Goal: Task Accomplishment & Management: Manage account settings

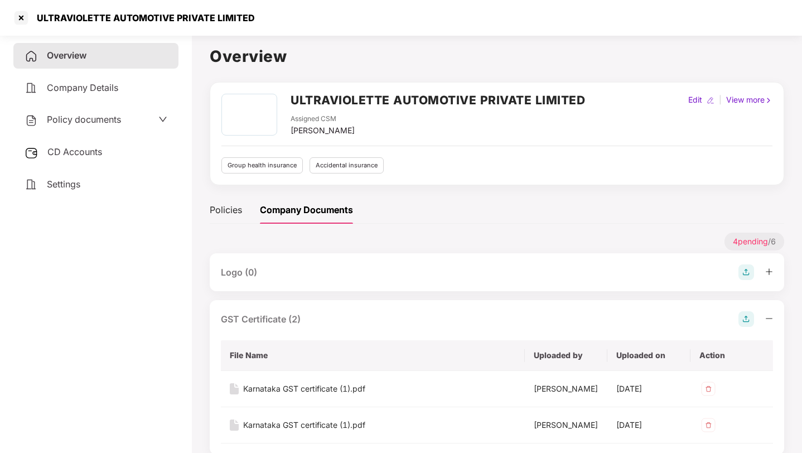
scroll to position [94, 0]
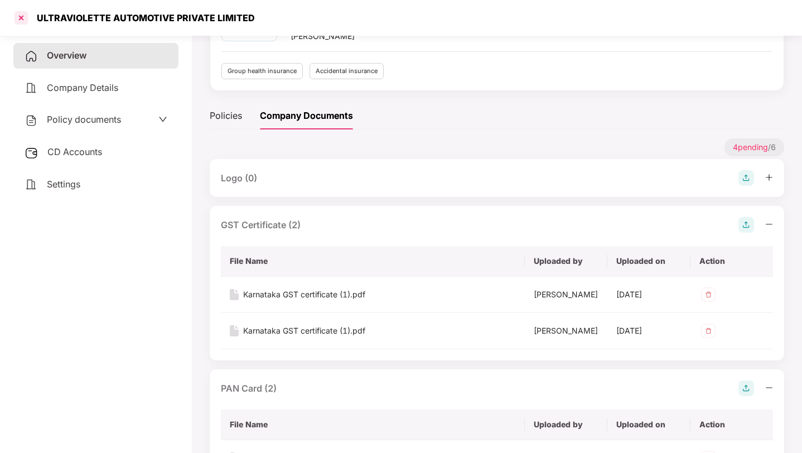
click at [17, 15] on div at bounding box center [21, 18] width 18 height 18
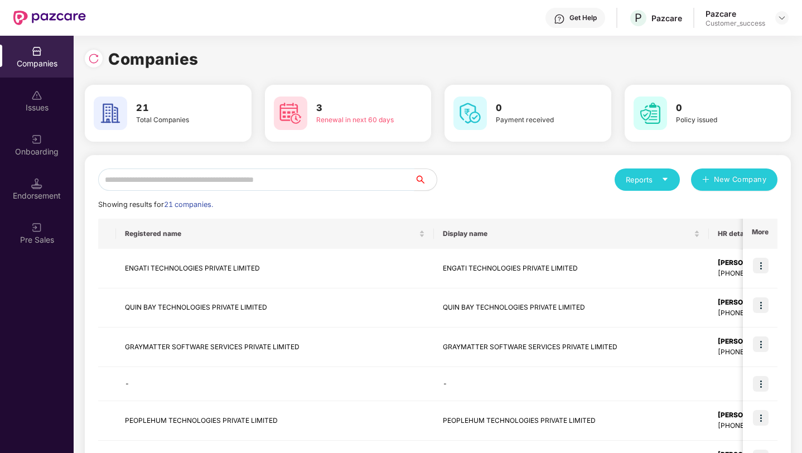
click at [299, 184] on input "text" at bounding box center [256, 179] width 316 height 22
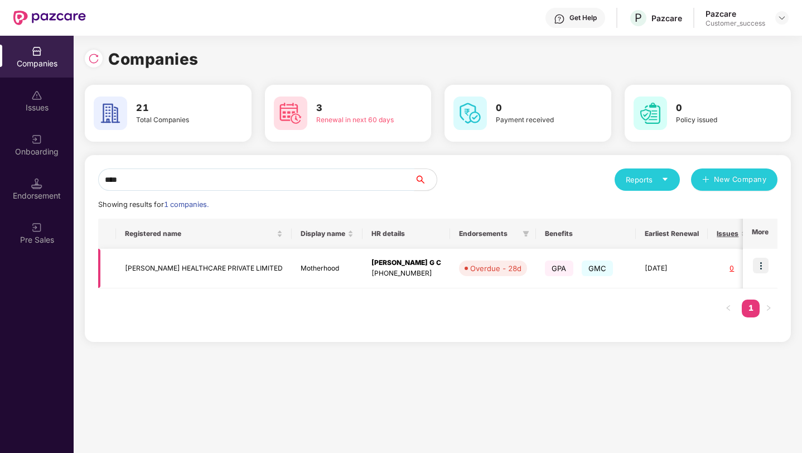
type input "****"
click at [757, 267] on img at bounding box center [761, 266] width 16 height 16
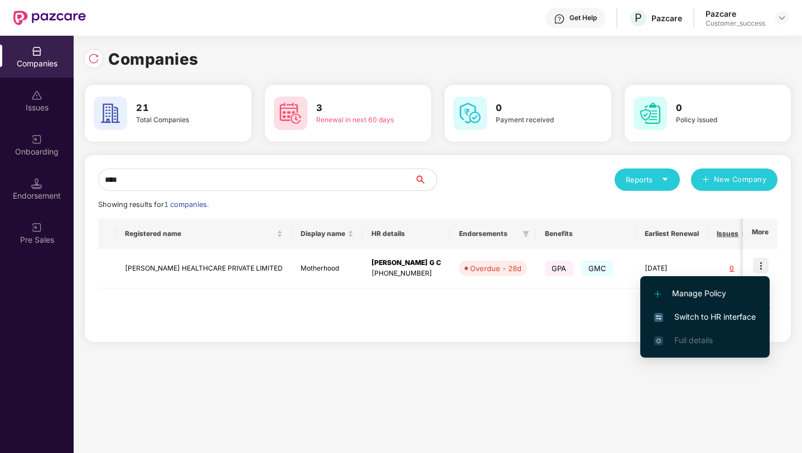
click at [738, 316] on span "Switch to HR interface" at bounding box center [705, 317] width 102 height 12
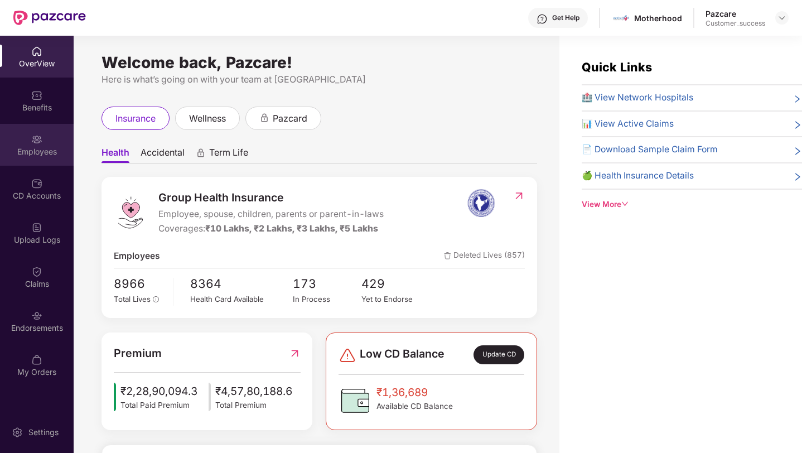
click at [43, 138] on div "Employees" at bounding box center [37, 145] width 74 height 42
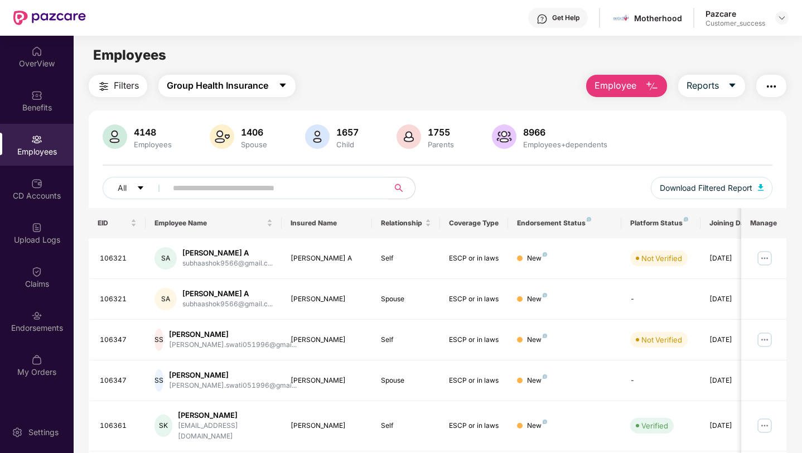
click at [224, 85] on span "Group Health Insurance" at bounding box center [218, 86] width 102 height 14
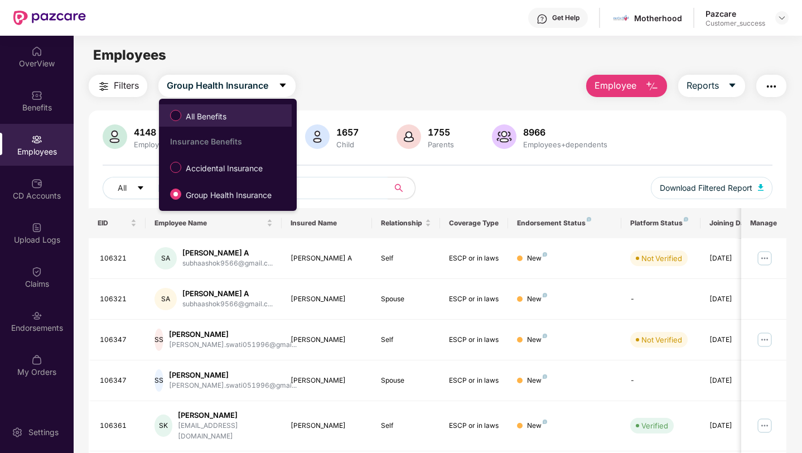
click at [215, 115] on span "All Benefits" at bounding box center [206, 116] width 50 height 12
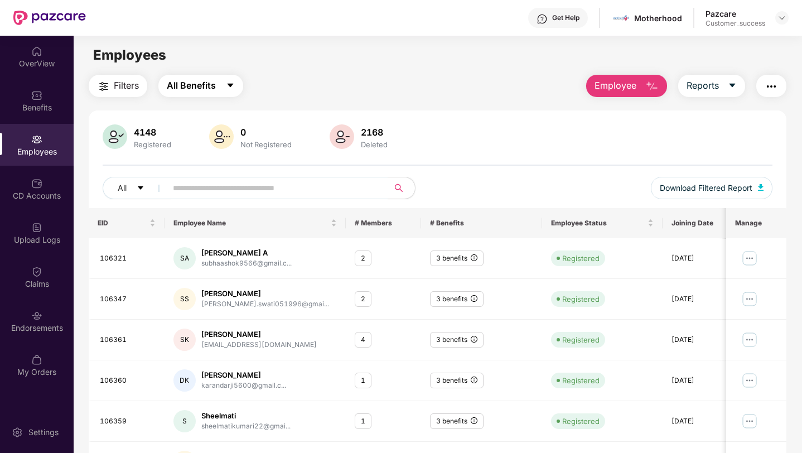
click at [206, 84] on span "All Benefits" at bounding box center [191, 86] width 49 height 14
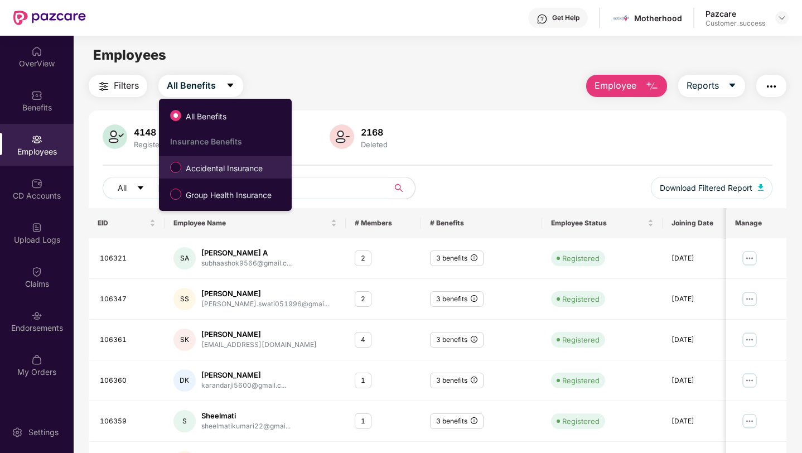
click at [211, 160] on label "Accidental Insurance" at bounding box center [219, 167] width 108 height 19
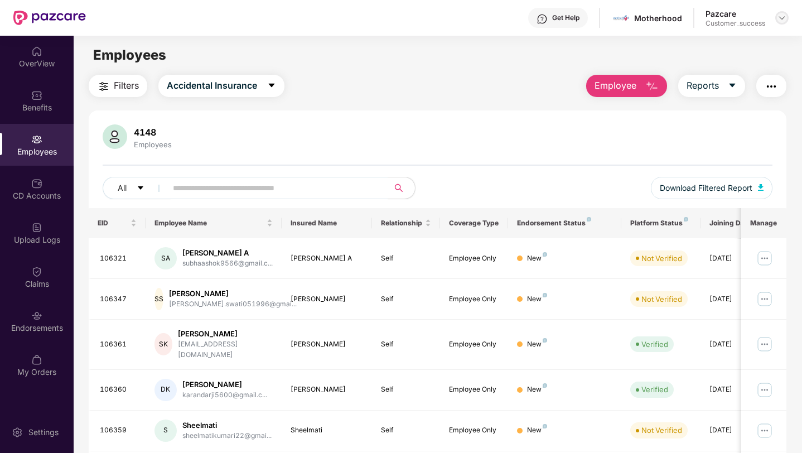
click at [787, 16] on div at bounding box center [781, 17] width 13 height 13
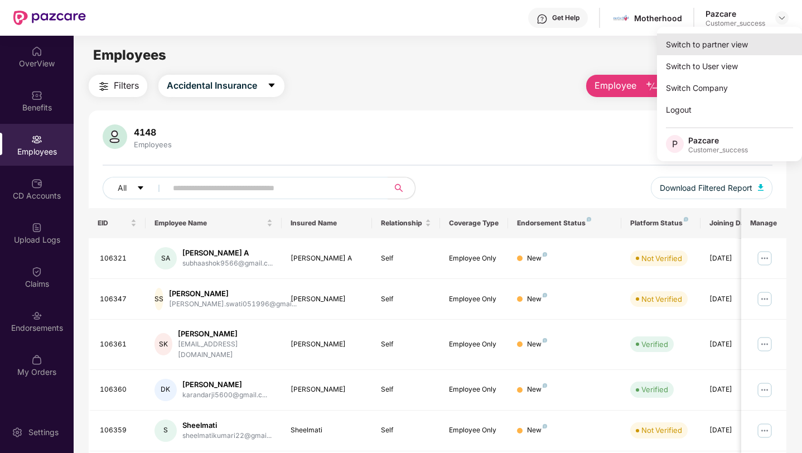
click at [746, 38] on div "Switch to partner view" at bounding box center [729, 44] width 145 height 22
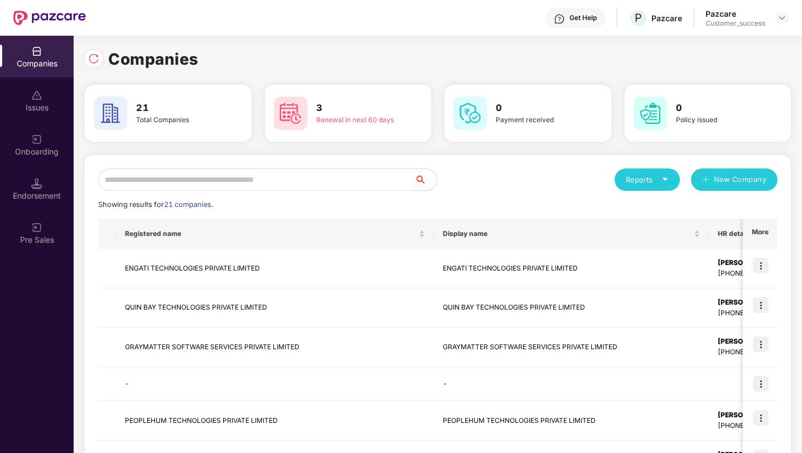
click at [321, 181] on input "text" at bounding box center [256, 179] width 316 height 22
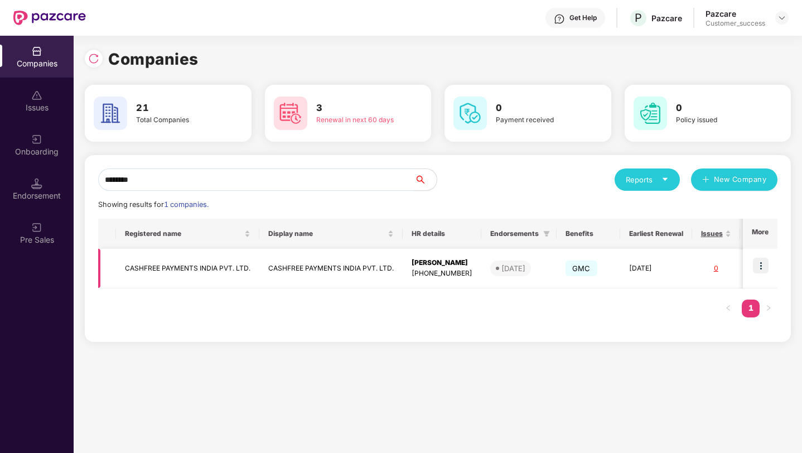
type input "********"
click at [767, 260] on img at bounding box center [761, 266] width 16 height 16
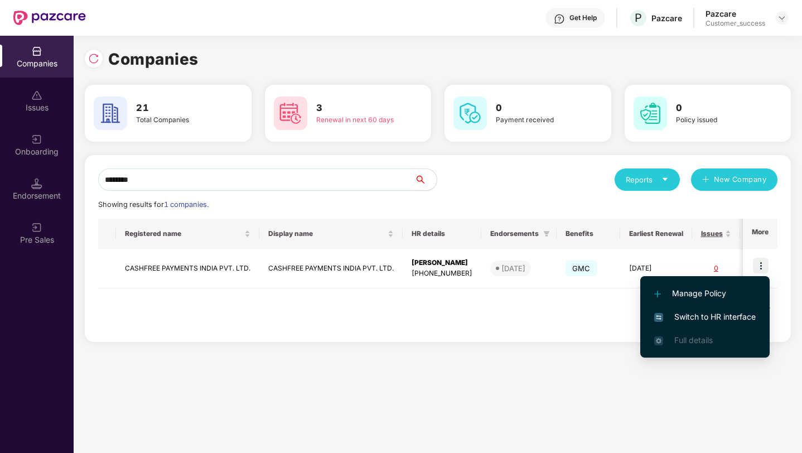
click at [731, 314] on span "Switch to HR interface" at bounding box center [705, 317] width 102 height 12
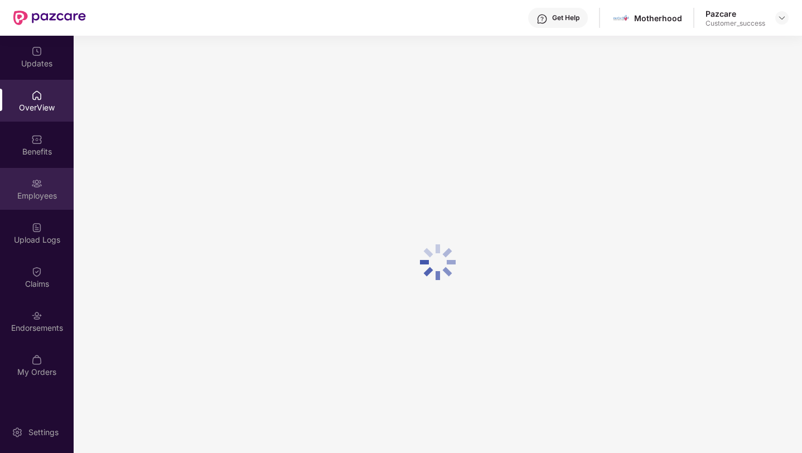
click at [25, 187] on div "Employees" at bounding box center [37, 189] width 74 height 42
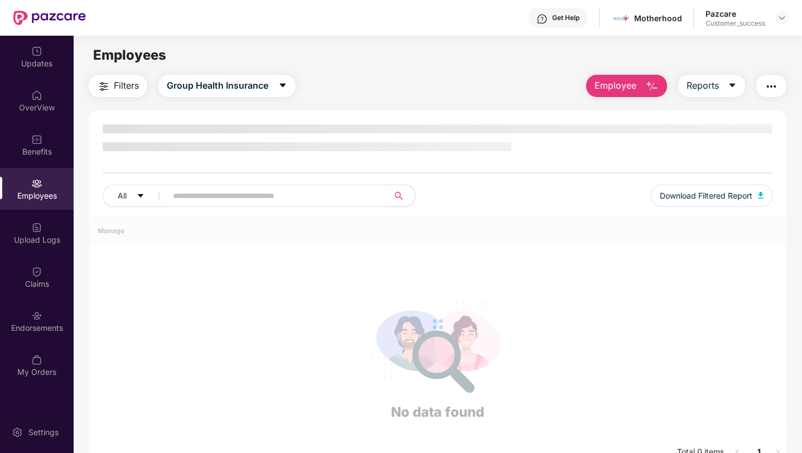
click at [25, 187] on div "Employees" at bounding box center [37, 189] width 74 height 42
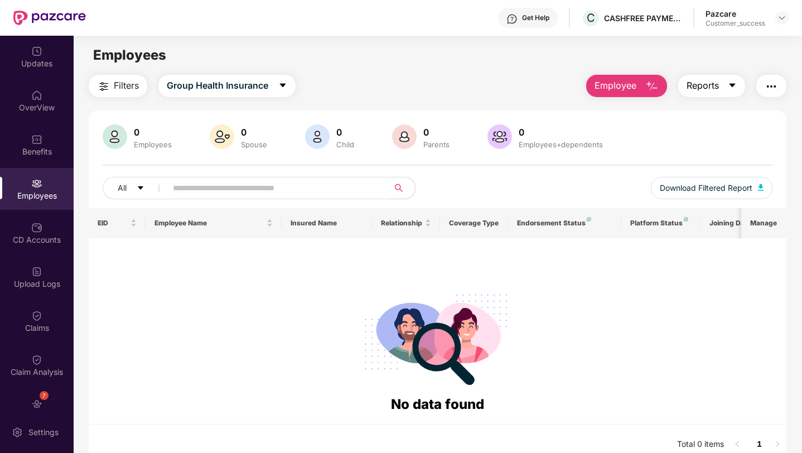
click at [733, 77] on button "Reports" at bounding box center [711, 86] width 67 height 22
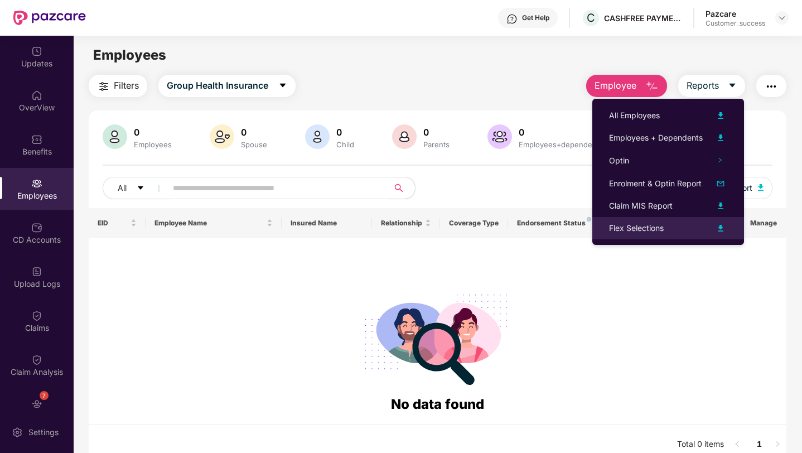
click at [662, 227] on div "Flex Selections" at bounding box center [636, 228] width 55 height 12
